Goal: Task Accomplishment & Management: Manage account settings

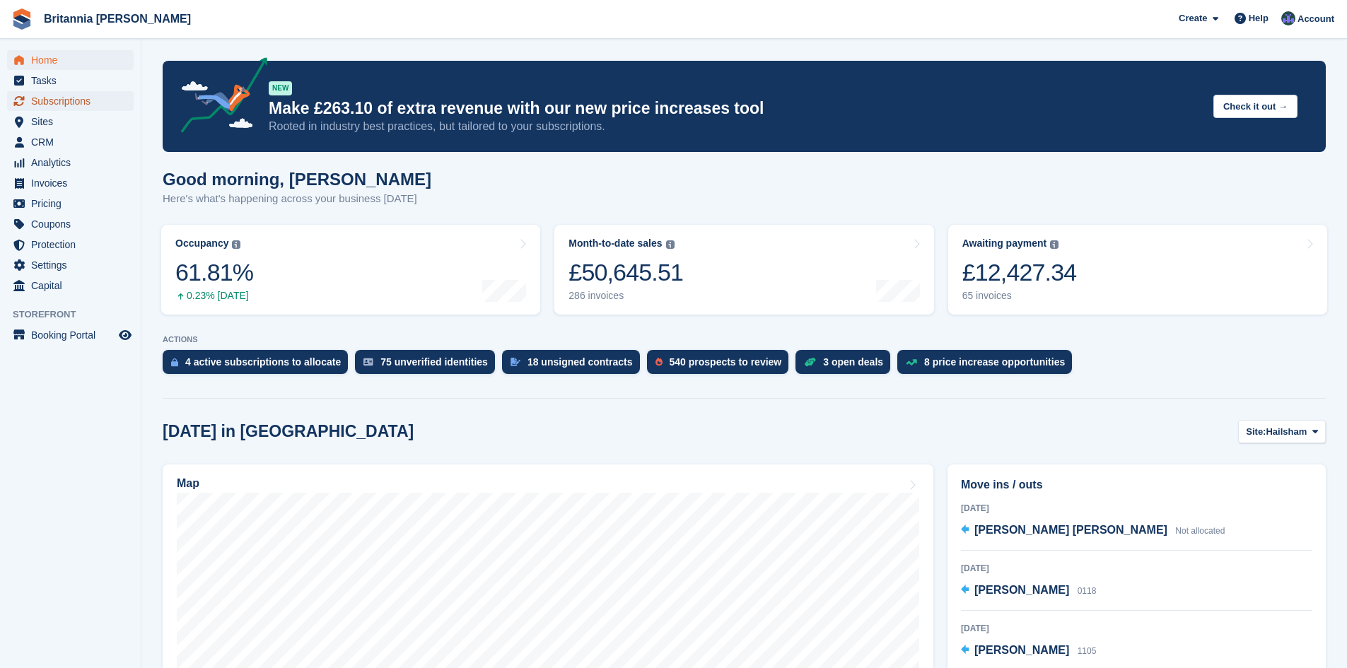
click at [61, 103] on span "Subscriptions" at bounding box center [73, 101] width 85 height 20
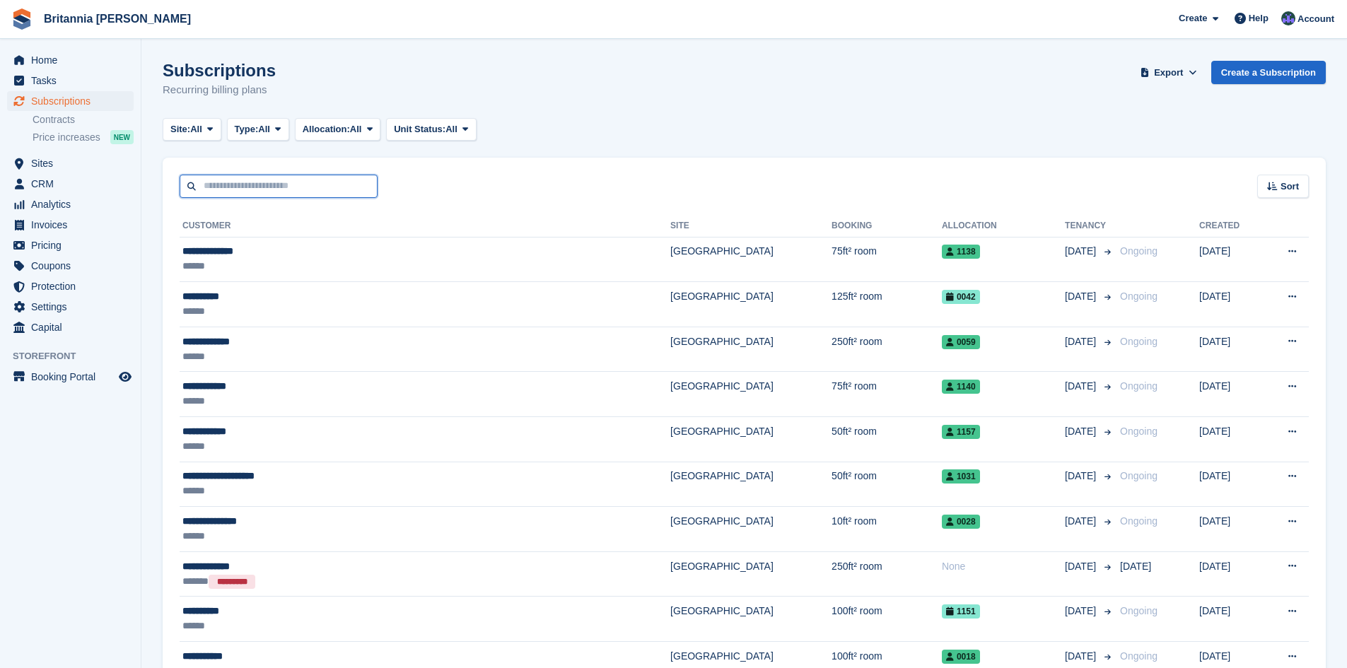
click at [235, 186] on input "text" at bounding box center [279, 186] width 198 height 23
click at [259, 189] on input "text" at bounding box center [279, 186] width 198 height 23
click at [53, 62] on span "Home" at bounding box center [73, 60] width 85 height 20
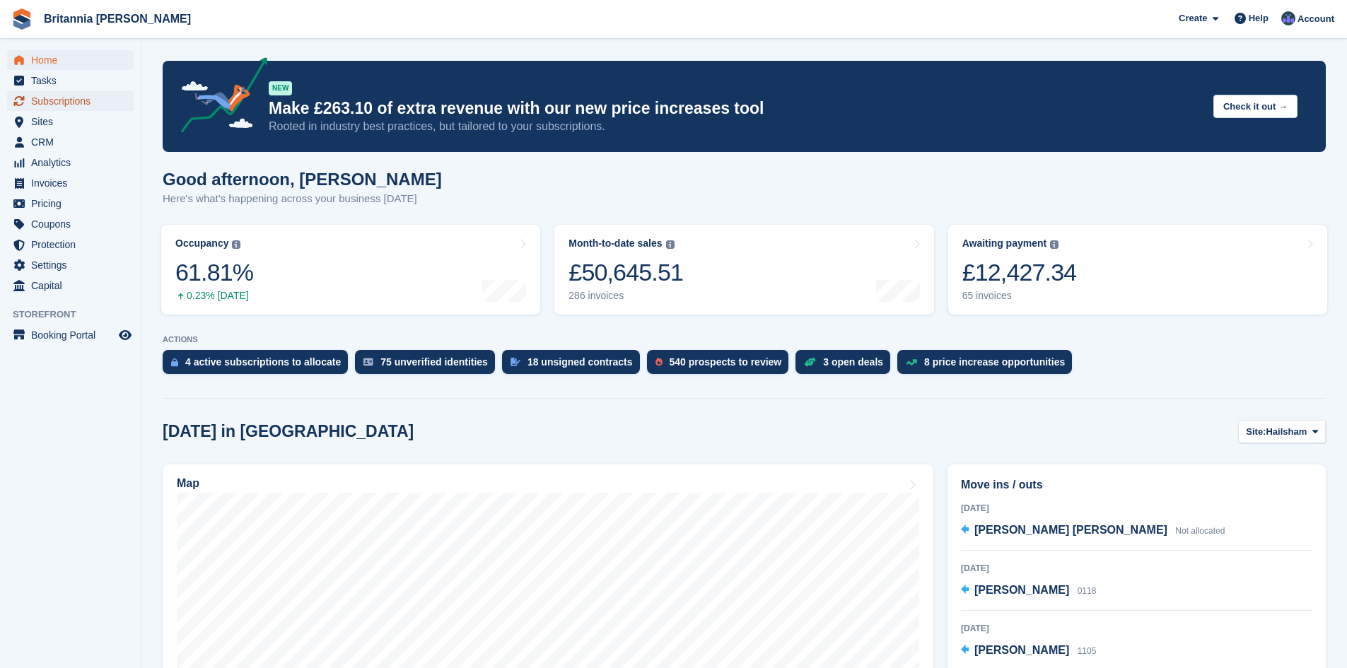
click at [91, 101] on span "Subscriptions" at bounding box center [73, 101] width 85 height 20
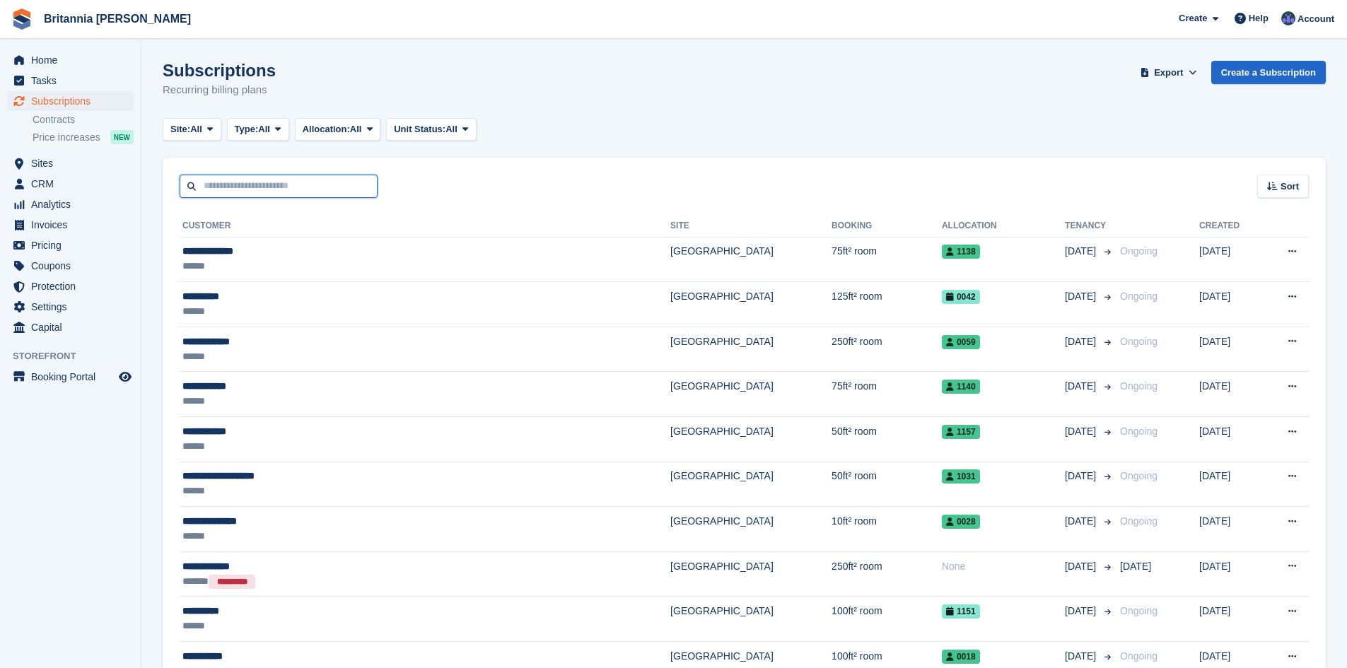
click at [252, 193] on input "text" at bounding box center [279, 186] width 198 height 23
type input "**********"
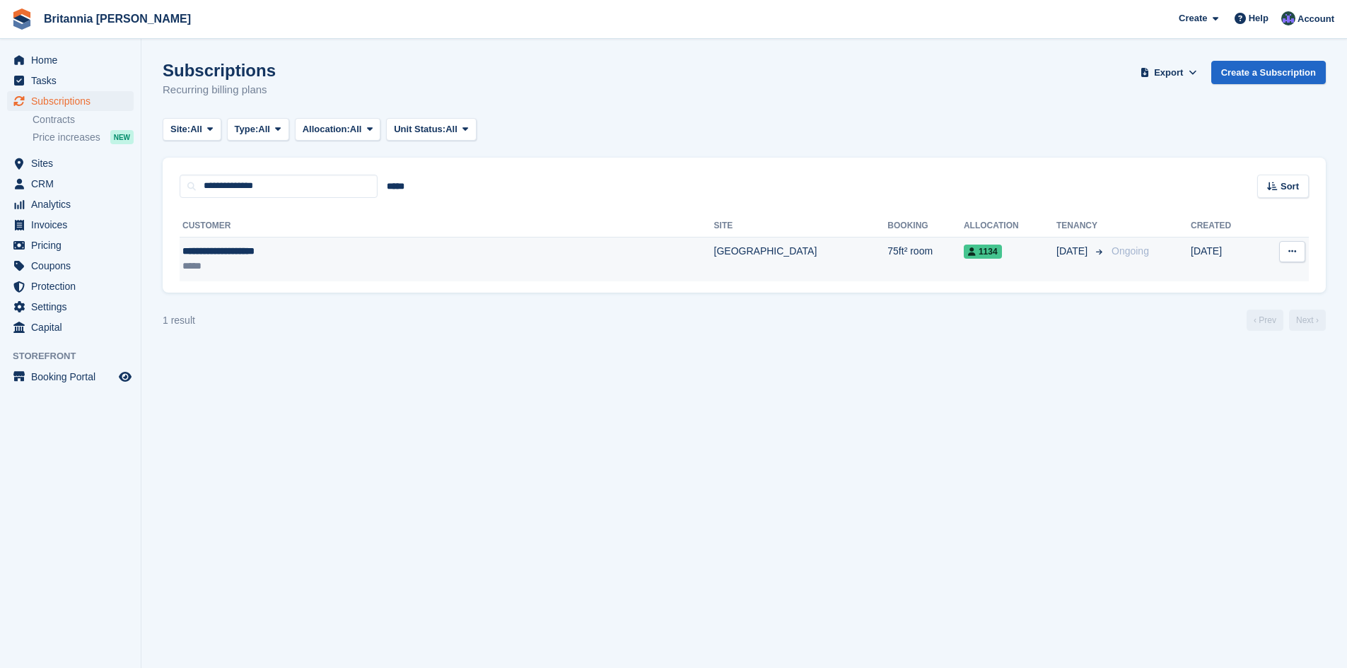
click at [284, 257] on div "**********" at bounding box center [339, 251] width 314 height 15
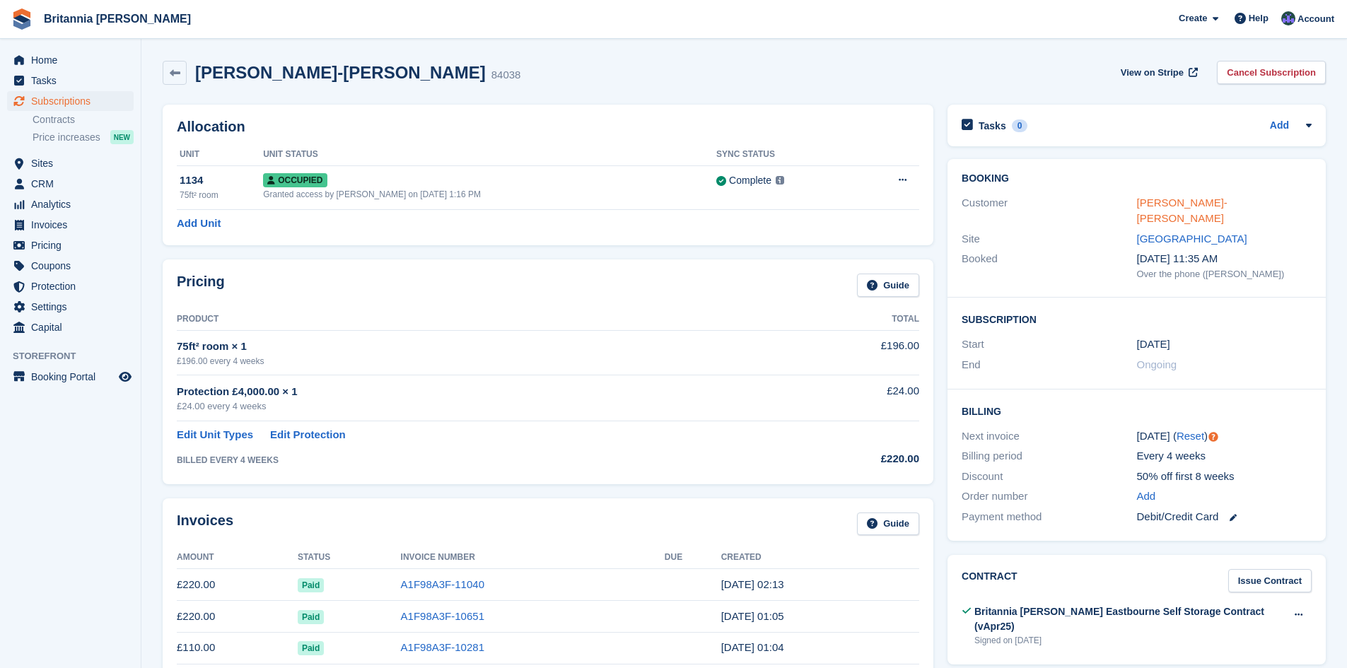
click at [1177, 201] on link "Susan Bolton-Randall" at bounding box center [1182, 211] width 91 height 28
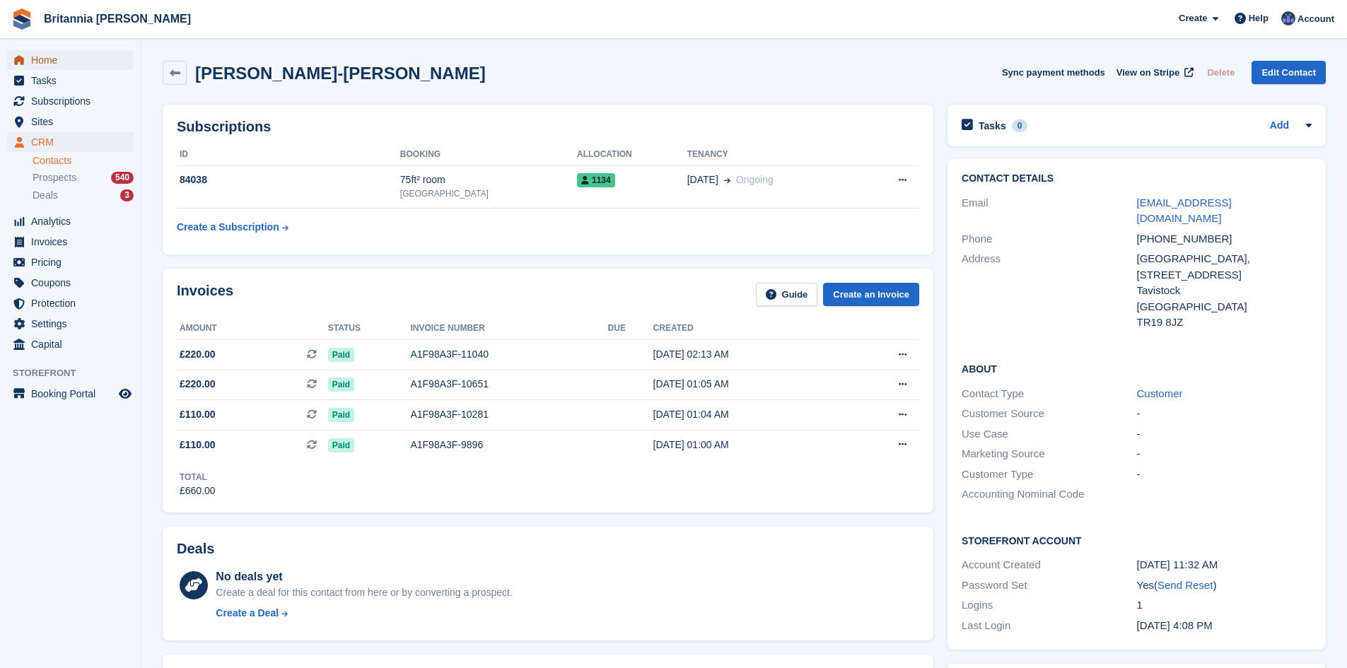
click at [59, 60] on span "Home" at bounding box center [73, 60] width 85 height 20
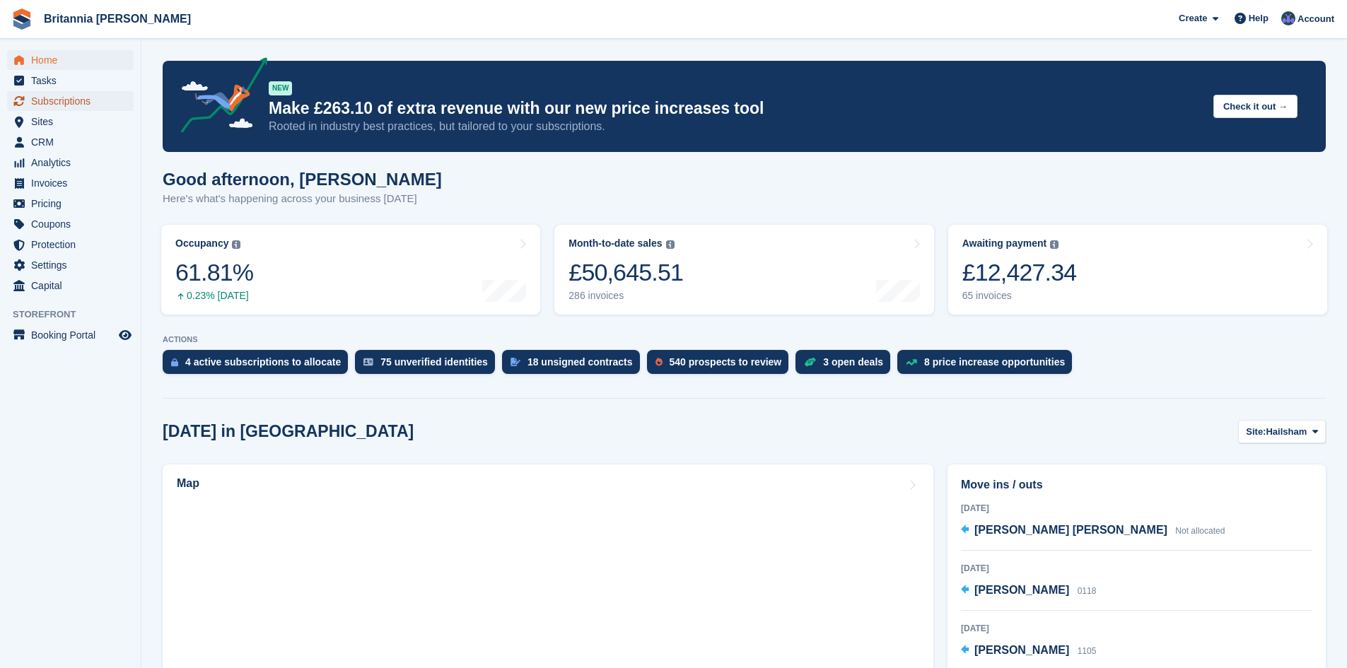
click at [57, 100] on span "Subscriptions" at bounding box center [73, 101] width 85 height 20
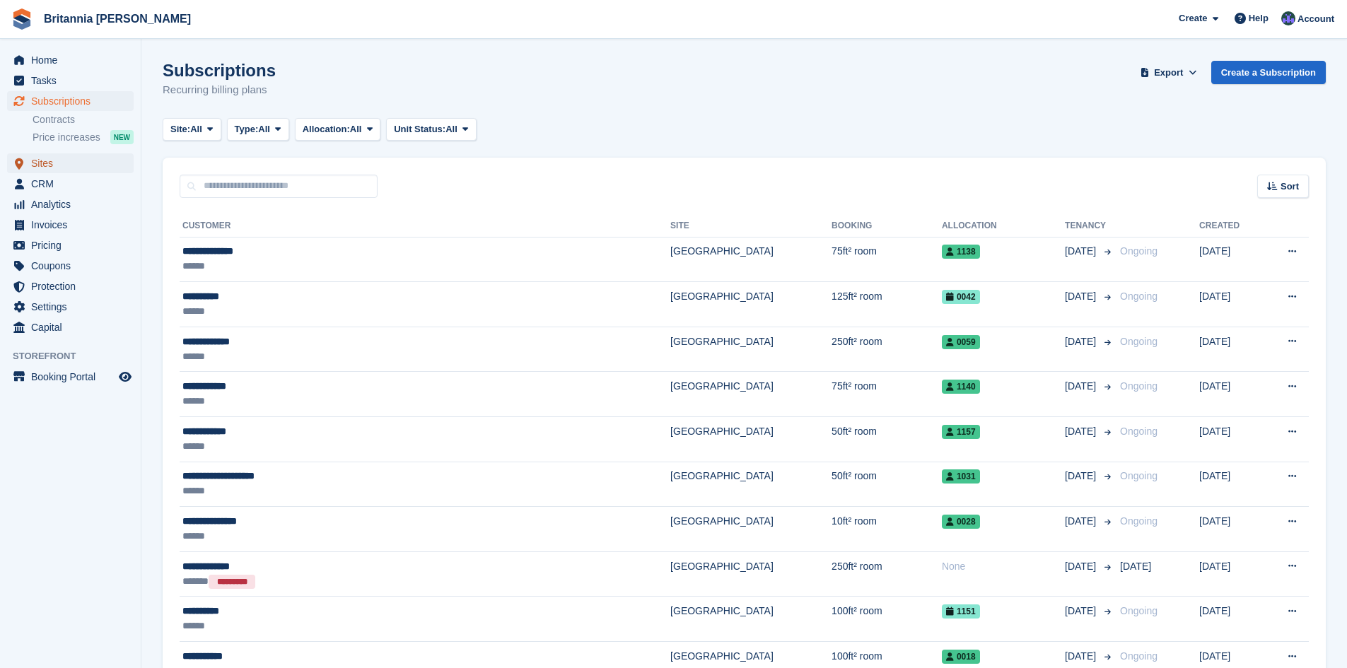
click at [54, 170] on span "Sites" at bounding box center [73, 163] width 85 height 20
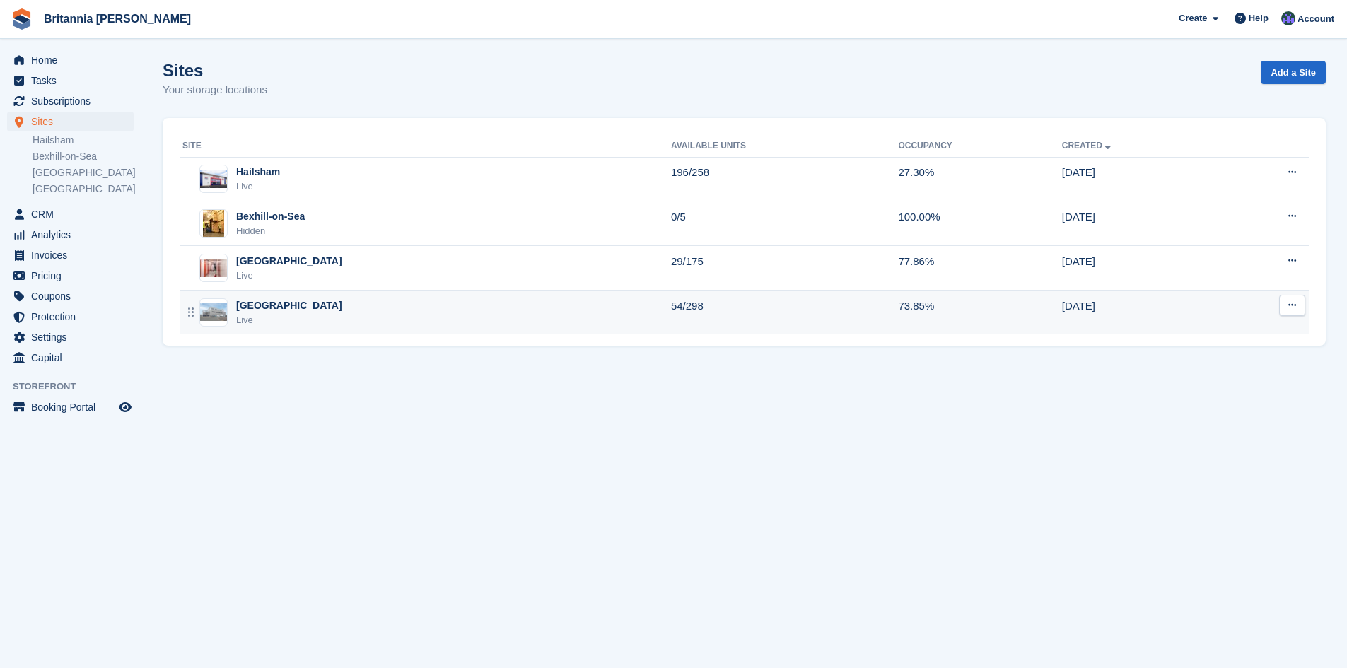
click at [289, 305] on div "Eastbourne Live" at bounding box center [426, 312] width 489 height 29
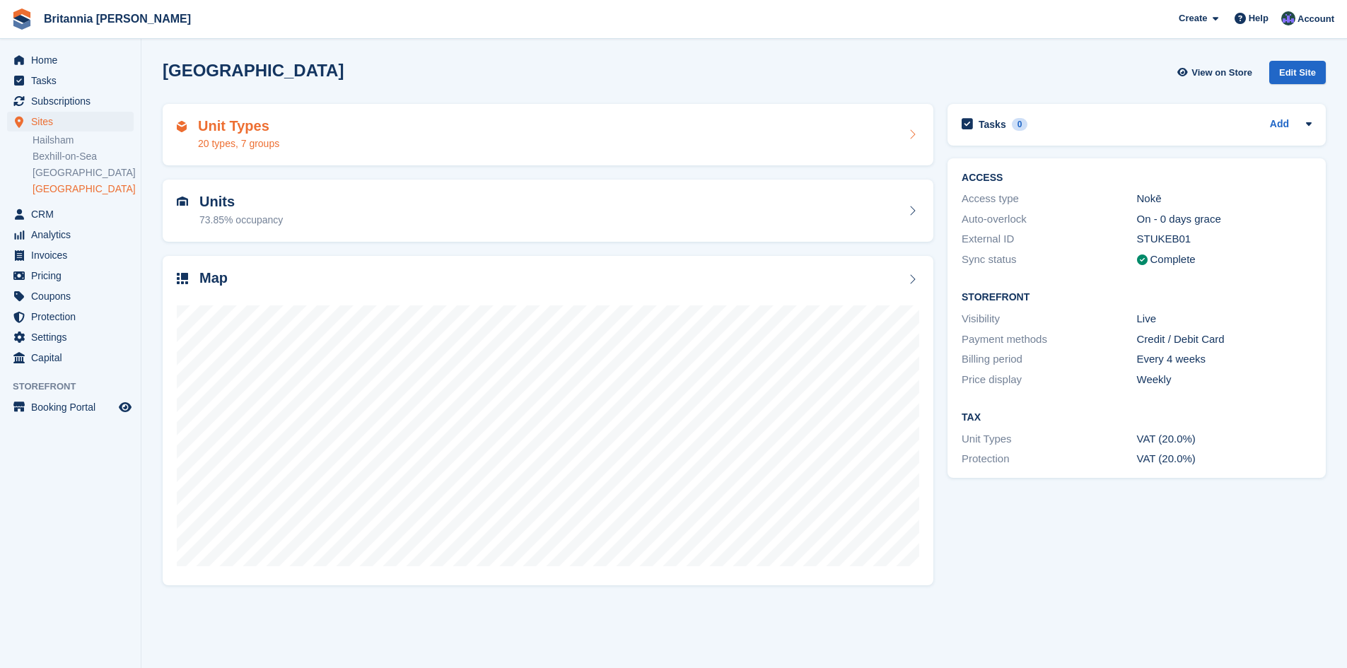
click at [275, 141] on div "20 types, 7 groups" at bounding box center [238, 143] width 81 height 15
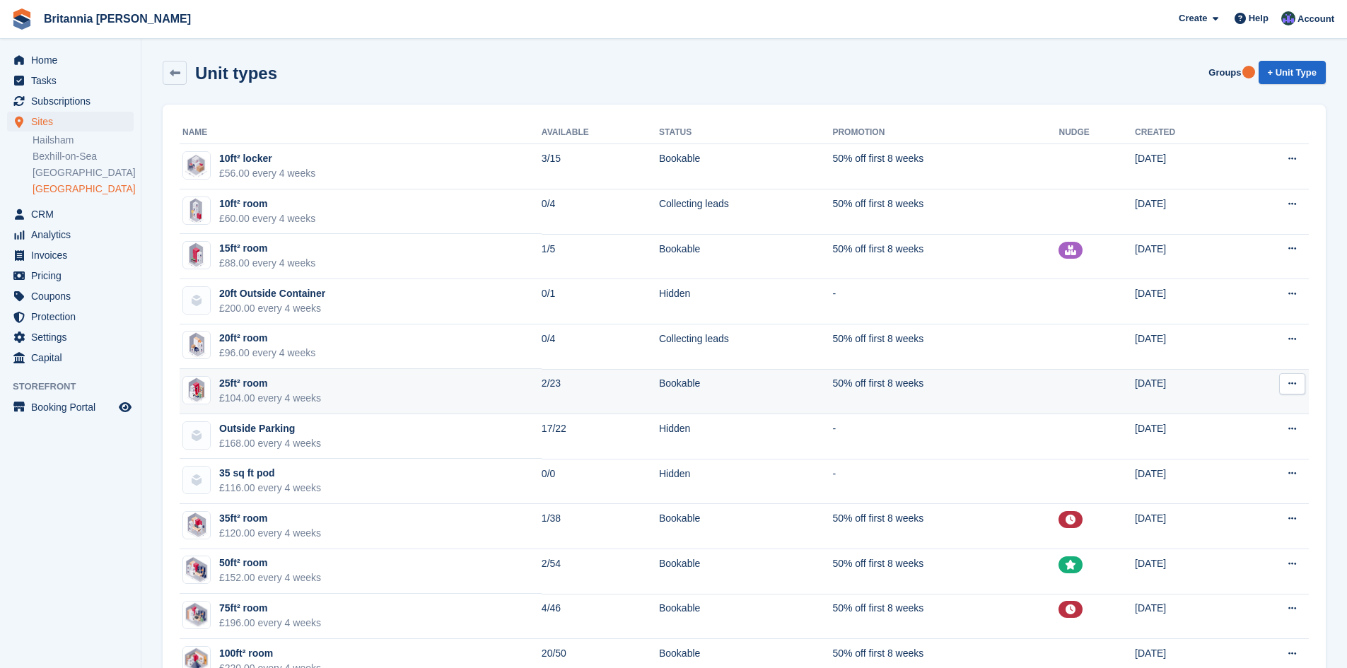
click at [300, 383] on div "25ft² room" at bounding box center [270, 383] width 102 height 15
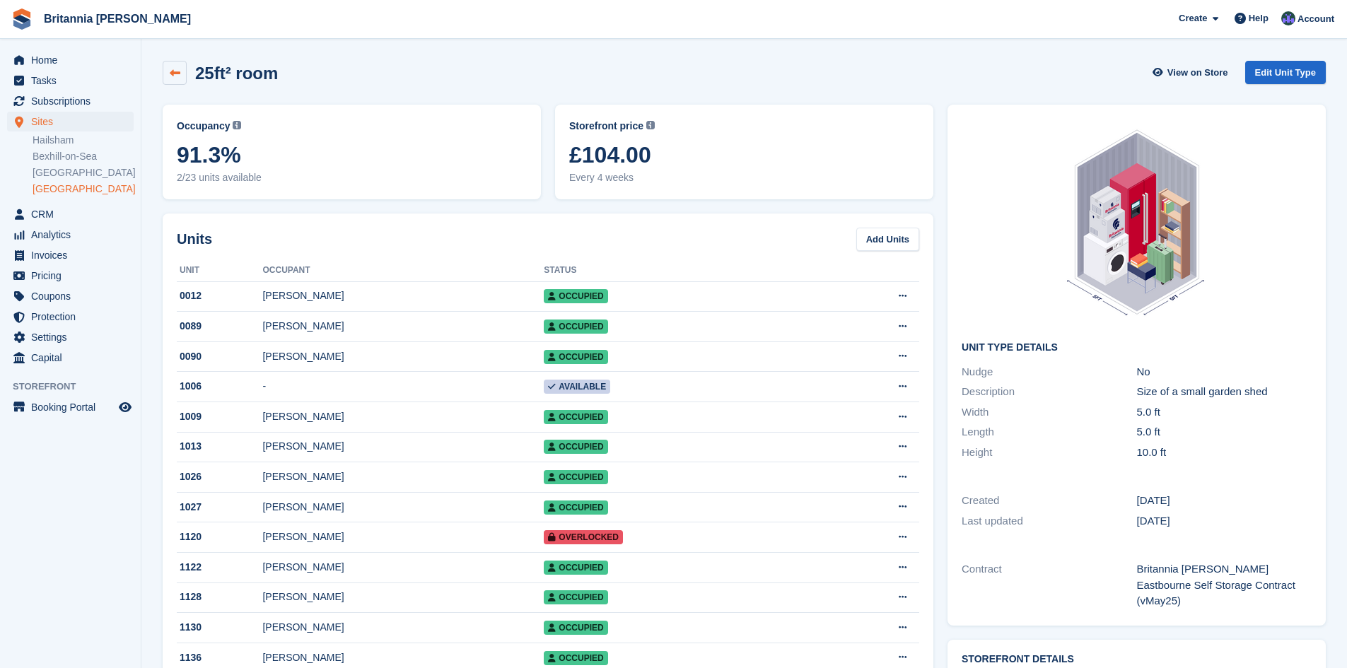
click at [175, 71] on icon at bounding box center [175, 73] width 11 height 11
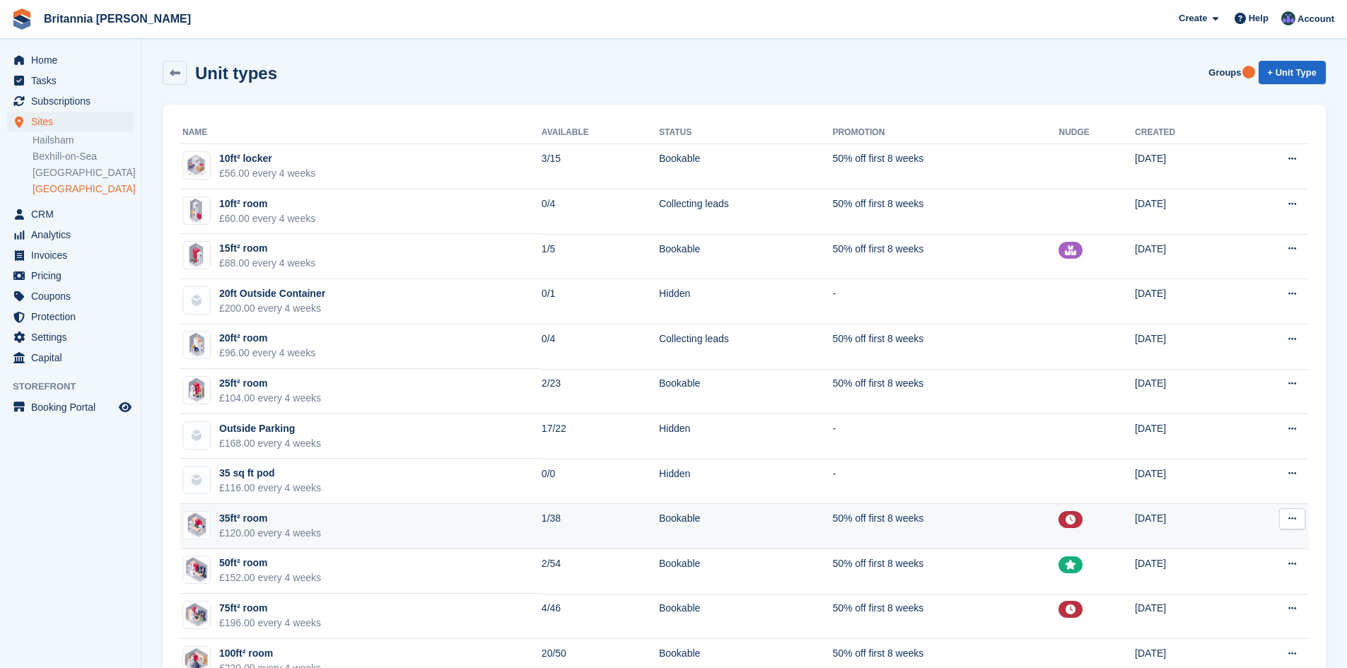
click at [315, 522] on div "35ft² room" at bounding box center [270, 518] width 102 height 15
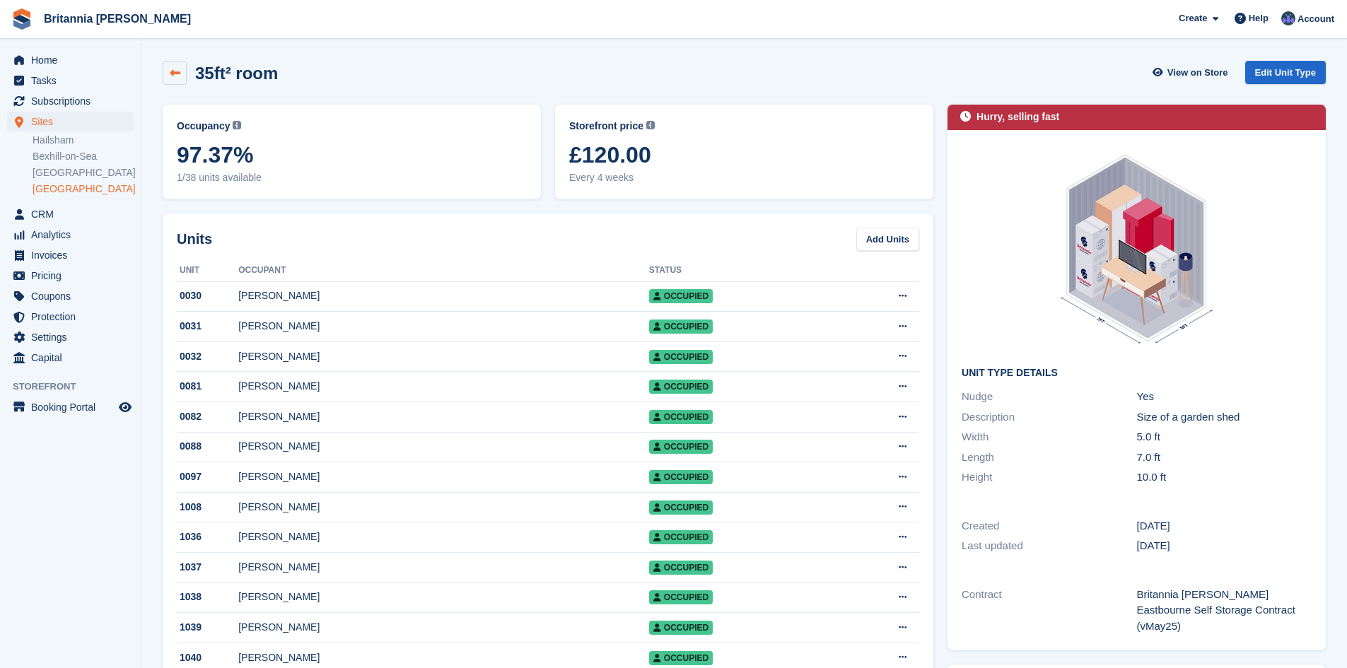
click at [173, 70] on icon at bounding box center [175, 73] width 11 height 11
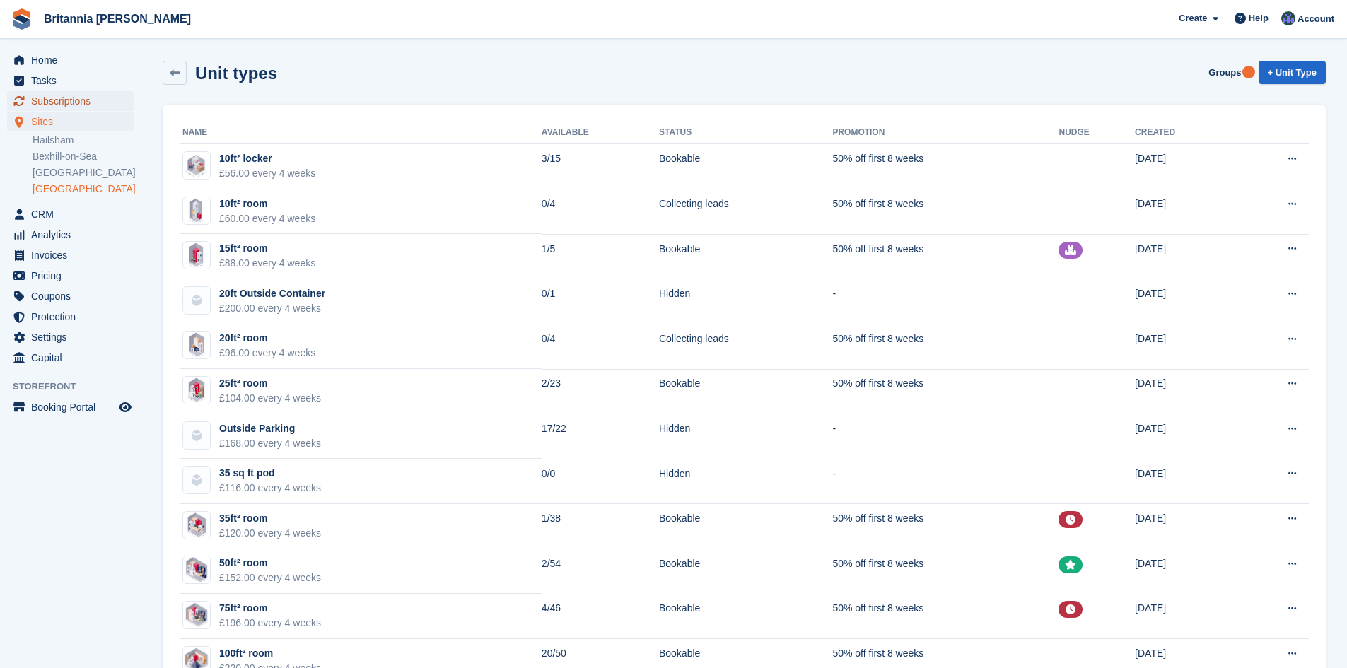
click at [83, 96] on span "Subscriptions" at bounding box center [73, 101] width 85 height 20
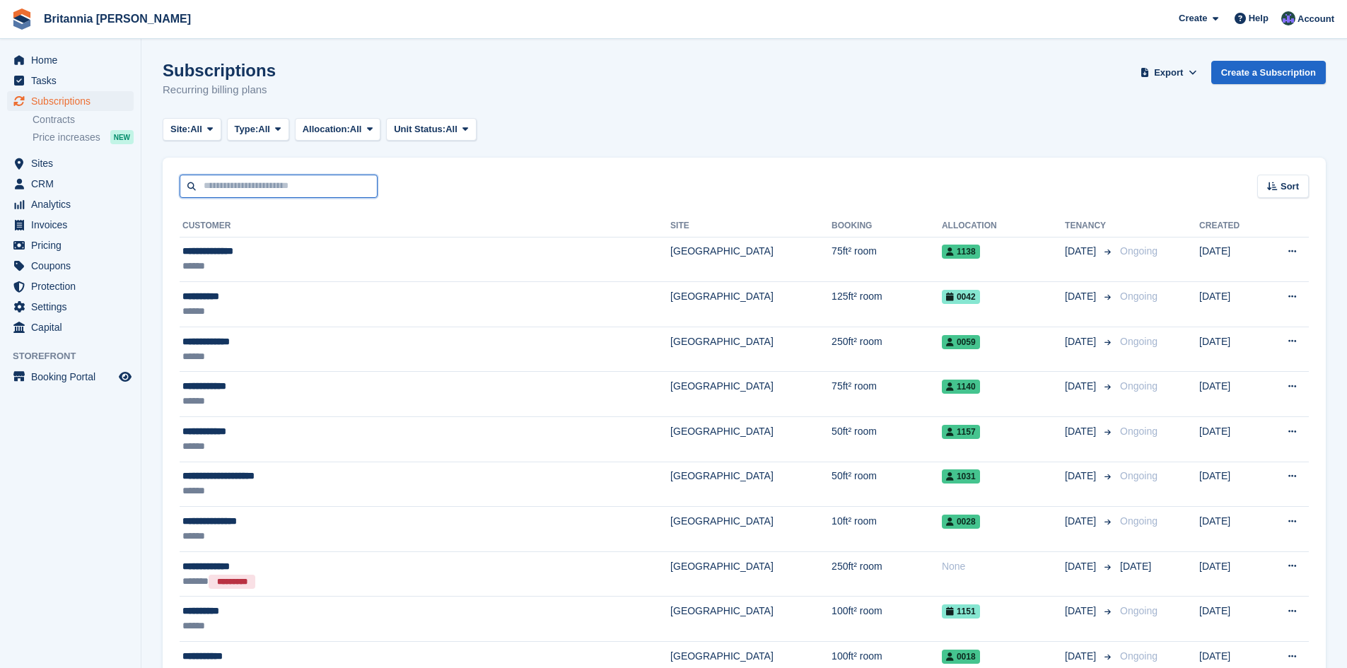
click at [256, 189] on input "text" at bounding box center [279, 186] width 198 height 23
type input "*****"
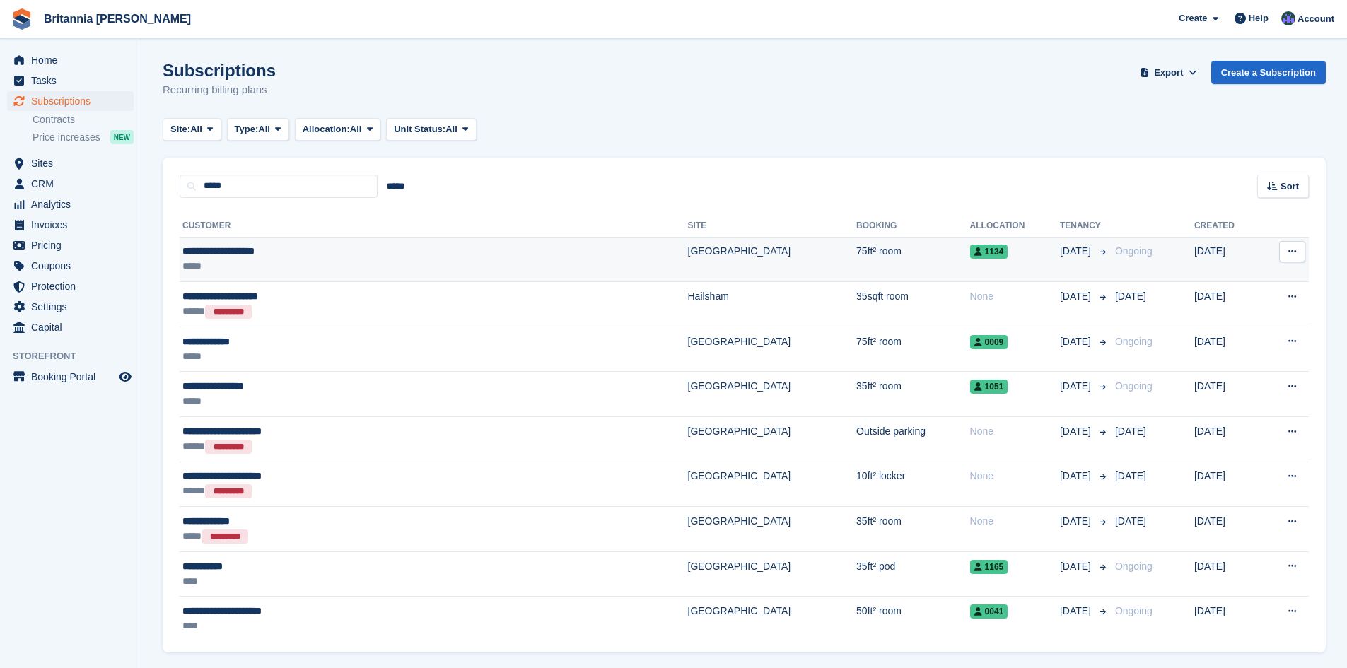
click at [327, 252] on div "**********" at bounding box center [336, 251] width 308 height 15
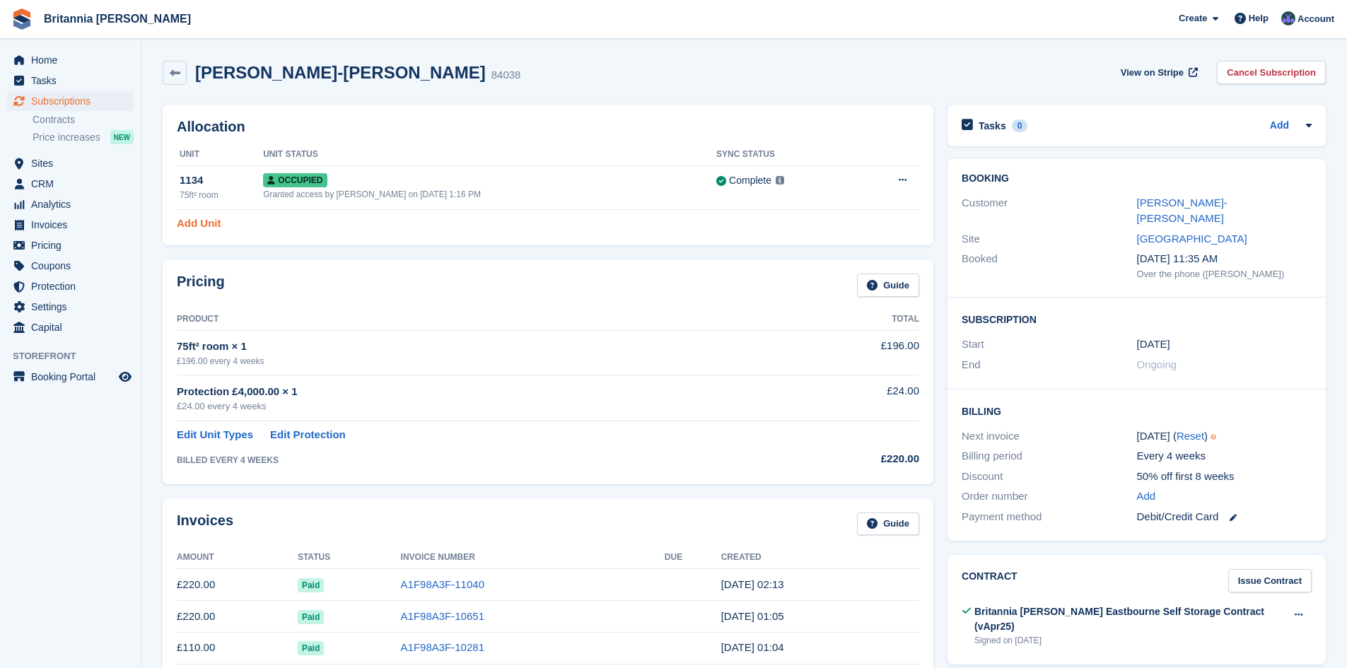
click at [191, 223] on link "Add Unit" at bounding box center [199, 224] width 44 height 16
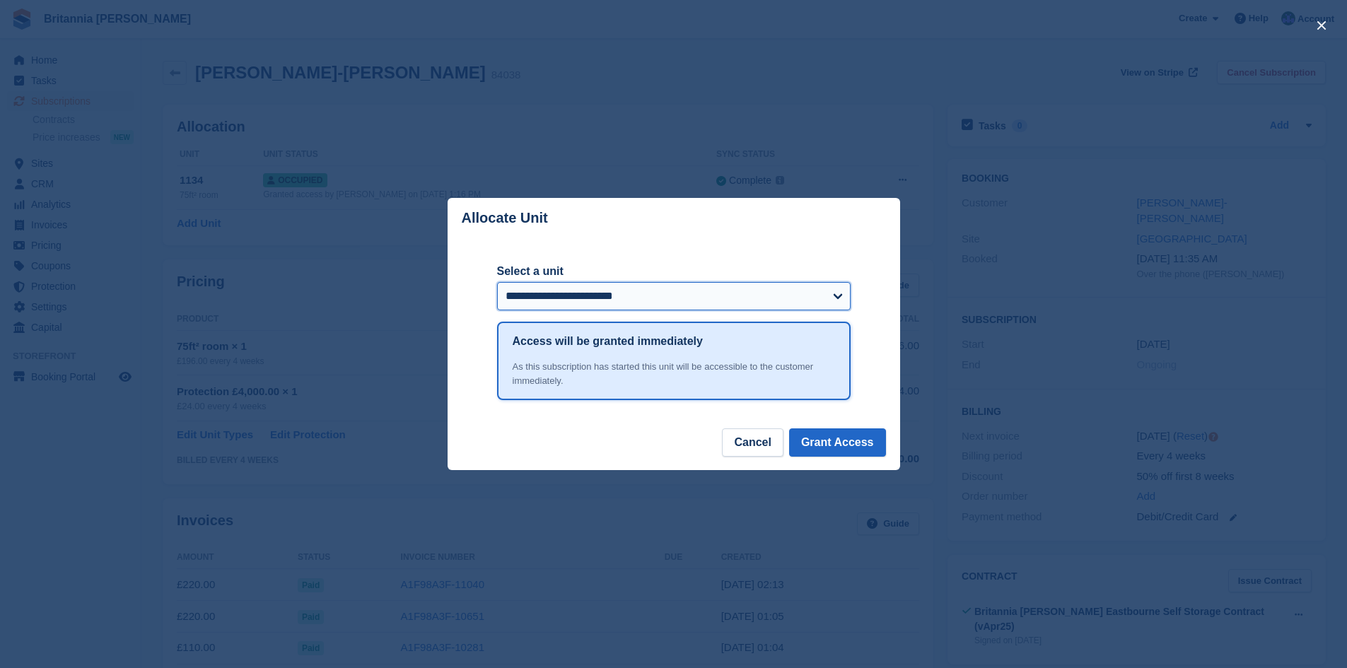
click at [839, 295] on select "**********" at bounding box center [674, 296] width 354 height 28
drag, startPoint x: 357, startPoint y: 265, endPoint x: 367, endPoint y: 281, distance: 19.0
click at [357, 265] on div "close" at bounding box center [673, 334] width 1347 height 668
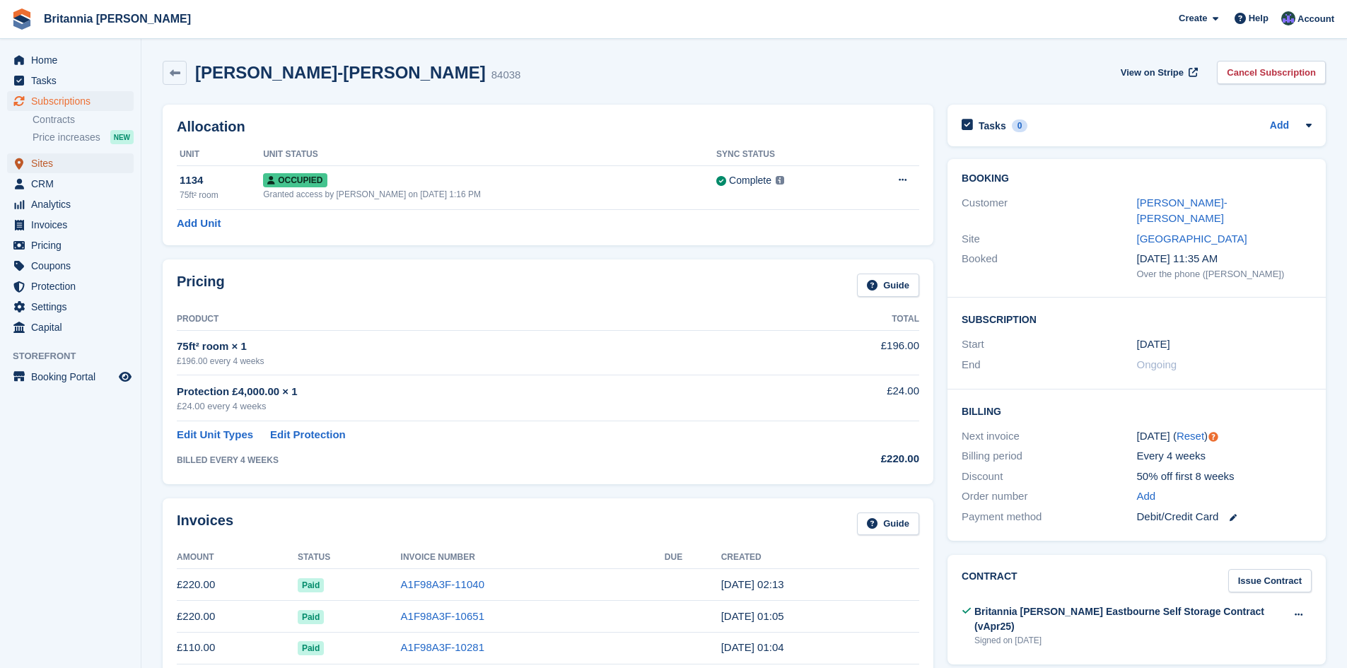
click at [64, 159] on span "Sites" at bounding box center [73, 163] width 85 height 20
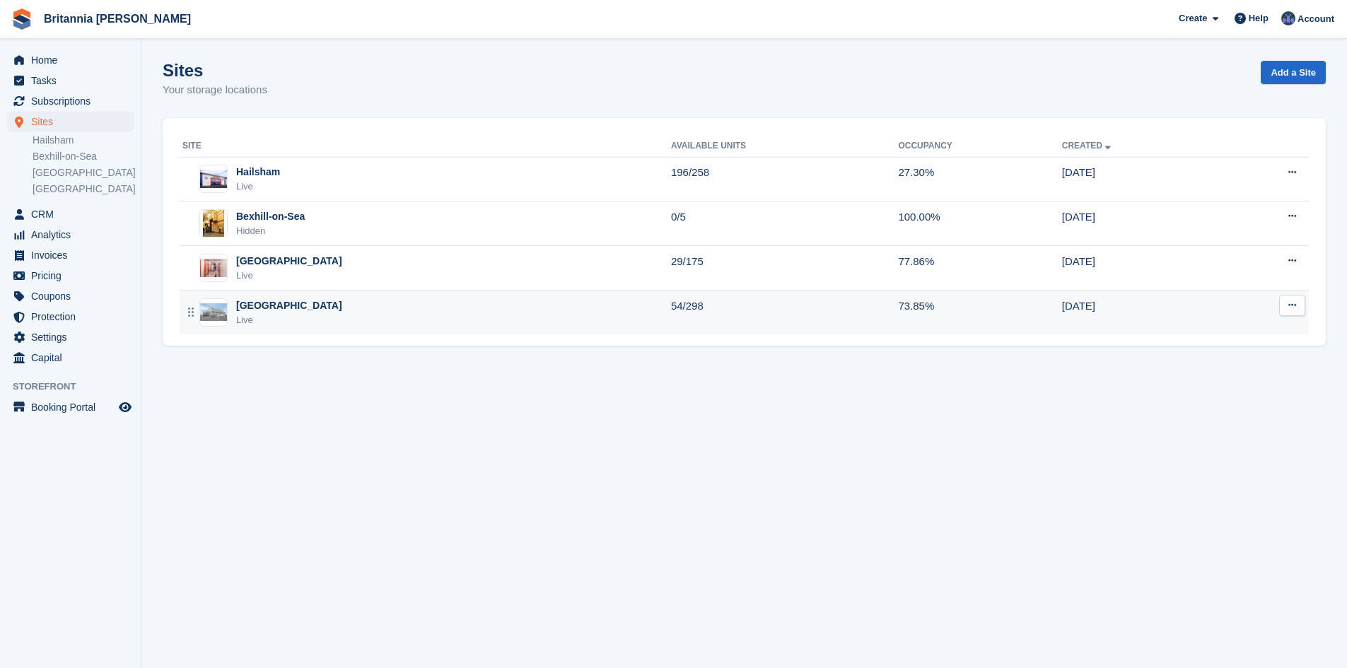
click at [272, 302] on div "[GEOGRAPHIC_DATA]" at bounding box center [289, 305] width 106 height 15
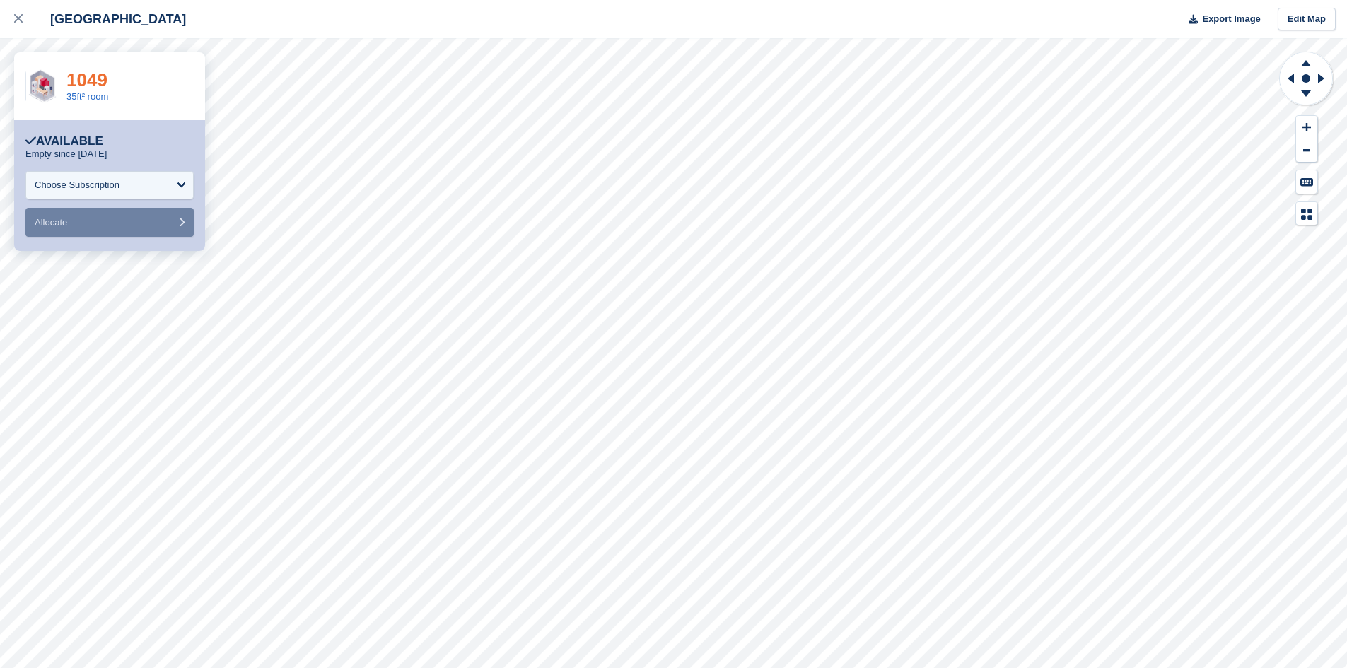
click at [85, 80] on link "1049" at bounding box center [86, 79] width 41 height 21
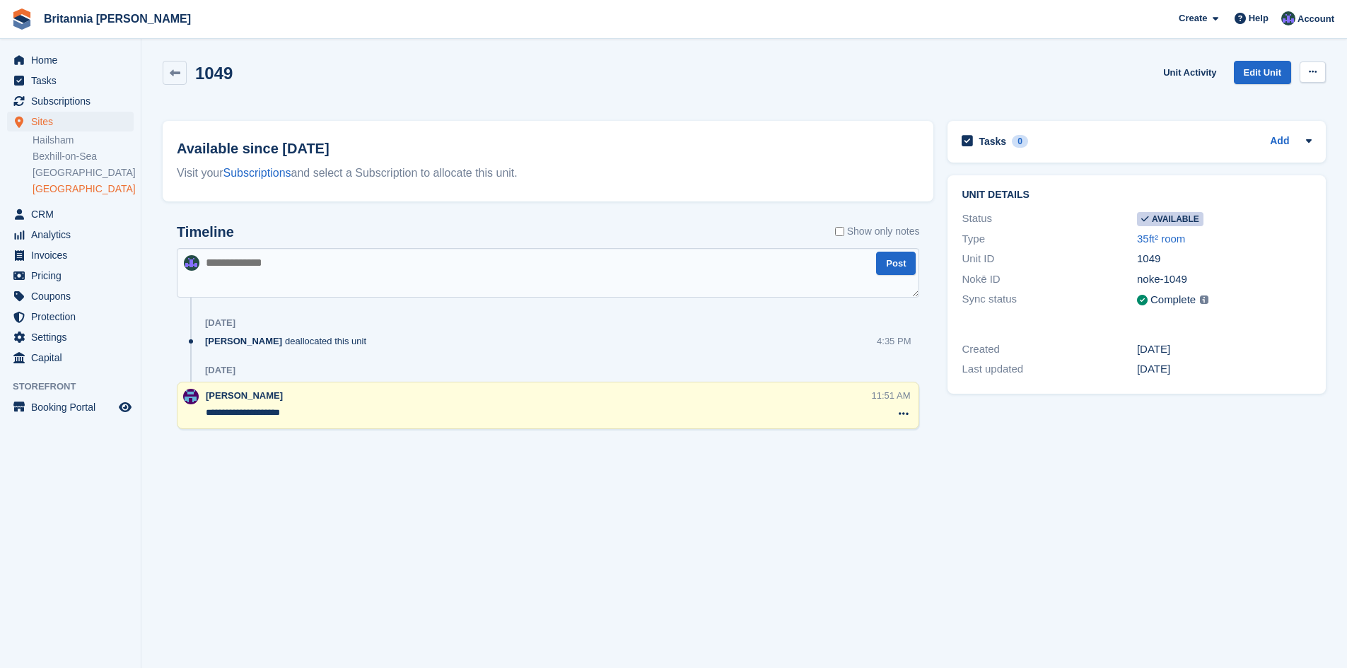
click at [1314, 76] on icon at bounding box center [1313, 71] width 8 height 9
click at [1261, 103] on p "Make unavailable" at bounding box center [1257, 100] width 123 height 18
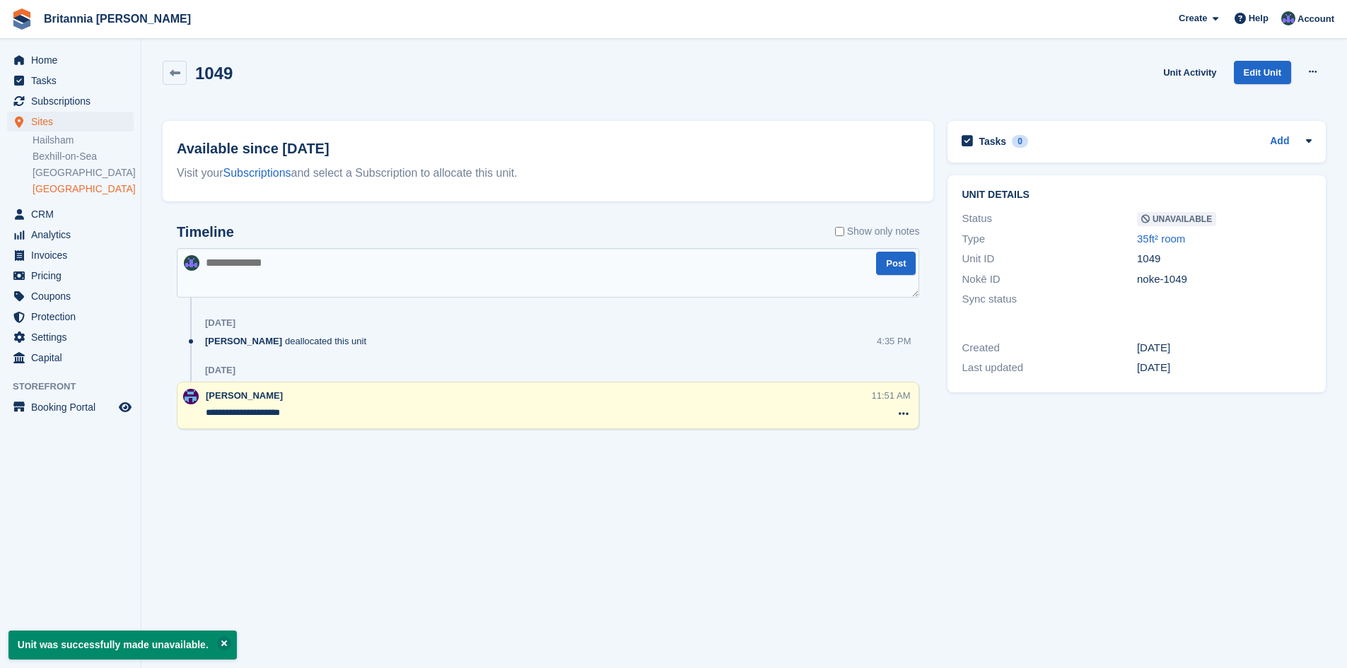
click at [226, 271] on textarea at bounding box center [548, 272] width 742 height 49
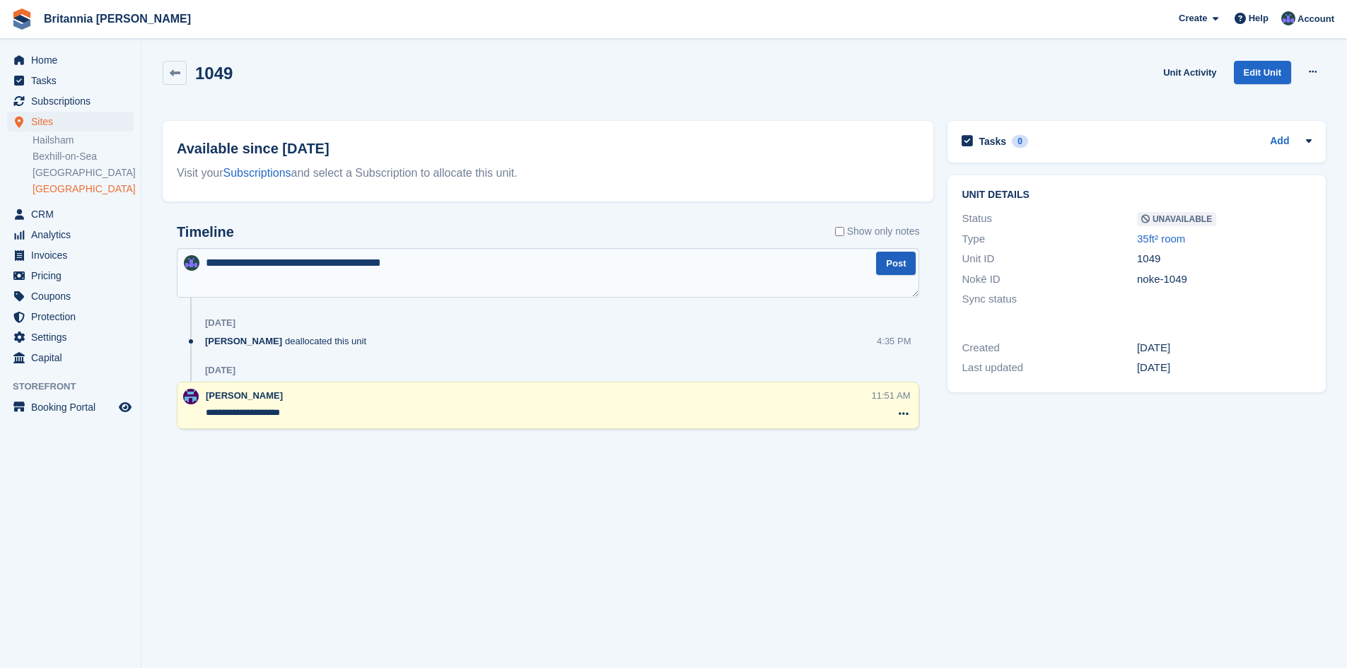
type textarea "**********"
click at [905, 267] on button "Post" at bounding box center [896, 263] width 40 height 23
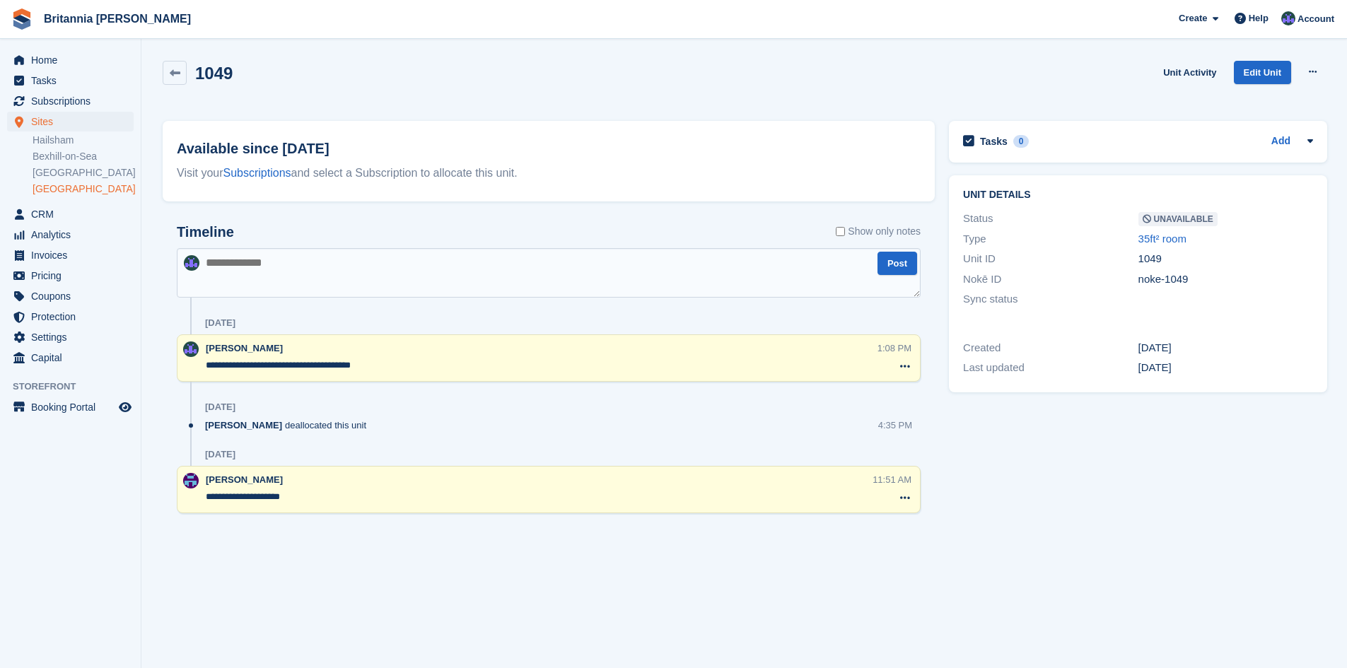
click at [38, 49] on div "Home Tasks Subscriptions Subscriptions Subscriptions Contracts Price increases …" at bounding box center [70, 207] width 141 height 324
click at [37, 60] on span "Home" at bounding box center [73, 60] width 85 height 20
